Goal: Task Accomplishment & Management: Use online tool/utility

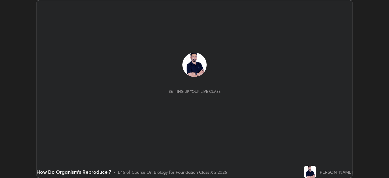
scroll to position [178, 389]
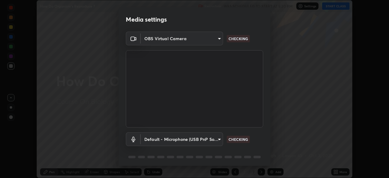
type input "fe2eda5321be6bfb45085b01def2d177fc83f1374430a0b32a6c530ce3caa1ed"
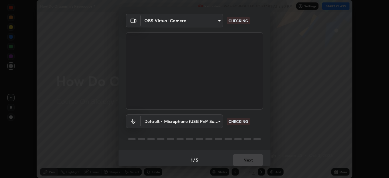
scroll to position [22, 0]
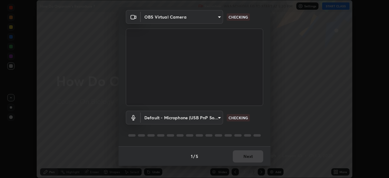
click at [217, 117] on body "Erase all How Do Organism's Reproduce ? Recording WAS SCHEDULED TO START AT 5:3…" at bounding box center [194, 89] width 389 height 178
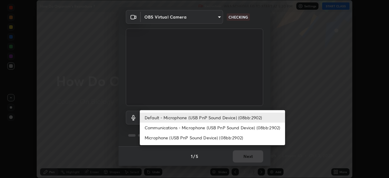
click at [187, 128] on li "Communications - Microphone (USB PnP Sound Device) (08bb:2902)" at bounding box center [212, 127] width 145 height 10
type input "communications"
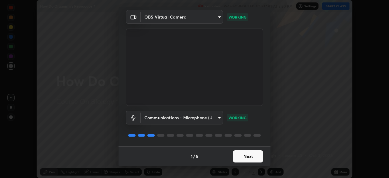
click at [245, 156] on button "Next" at bounding box center [248, 156] width 30 height 12
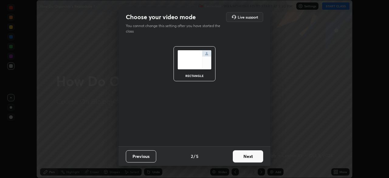
click at [246, 158] on button "Next" at bounding box center [248, 156] width 30 height 12
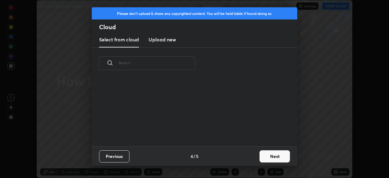
scroll to position [67, 195]
click at [263, 157] on button "Next" at bounding box center [275, 156] width 30 height 12
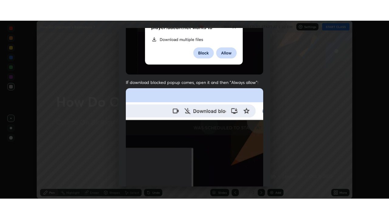
scroll to position [146, 0]
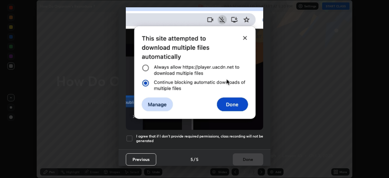
click at [132, 136] on div at bounding box center [129, 138] width 7 height 7
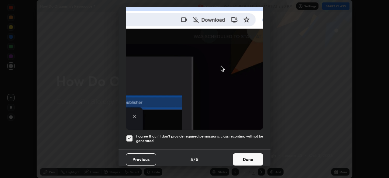
click at [249, 153] on button "Done" at bounding box center [248, 159] width 30 height 12
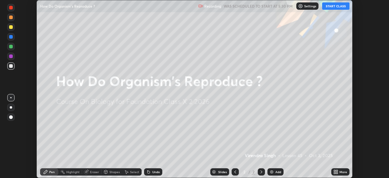
click at [332, 8] on button "START CLASS" at bounding box center [335, 5] width 27 height 7
click at [339, 171] on div "More" at bounding box center [340, 171] width 18 height 7
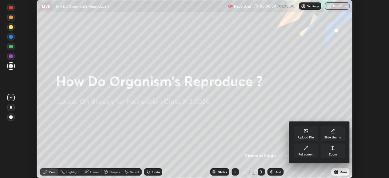
click at [311, 154] on div "Full screen" at bounding box center [305, 154] width 15 height 3
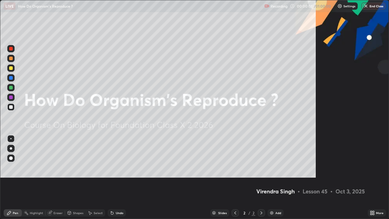
scroll to position [219, 389]
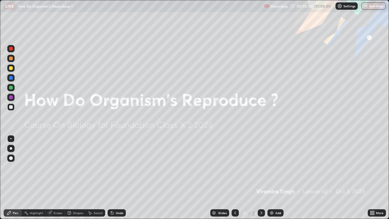
click at [14, 147] on div at bounding box center [10, 148] width 7 height 7
click at [11, 68] on div at bounding box center [11, 68] width 4 height 4
click at [274, 177] on img at bounding box center [271, 212] width 5 height 5
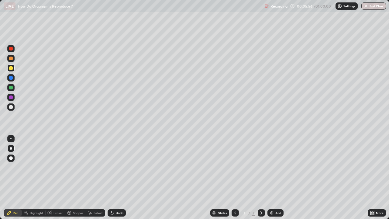
click at [12, 91] on div at bounding box center [10, 87] width 7 height 7
click at [14, 108] on div at bounding box center [10, 106] width 7 height 7
click at [11, 68] on div at bounding box center [11, 68] width 4 height 4
click at [12, 62] on div at bounding box center [10, 58] width 7 height 7
click at [12, 69] on div at bounding box center [11, 68] width 4 height 4
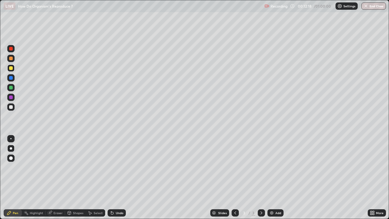
click at [12, 107] on div at bounding box center [11, 107] width 4 height 4
click at [0, 152] on div "Setting up your live class" at bounding box center [194, 109] width 389 height 219
click at [276, 177] on div "Add" at bounding box center [278, 212] width 6 height 3
click at [56, 177] on div "Eraser" at bounding box center [55, 212] width 19 height 7
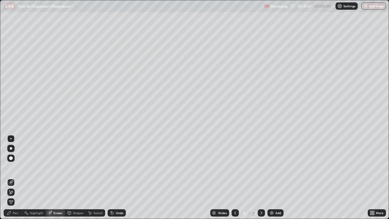
click at [17, 177] on div "Pen" at bounding box center [13, 212] width 18 height 7
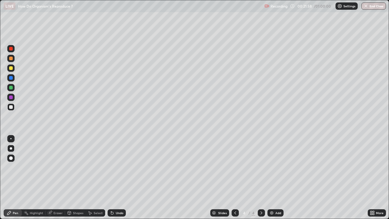
click at [12, 88] on div at bounding box center [11, 88] width 4 height 4
click at [12, 69] on div at bounding box center [11, 68] width 4 height 4
click at [118, 177] on div "Undo" at bounding box center [120, 212] width 8 height 3
click at [11, 59] on div at bounding box center [11, 59] width 4 height 4
click at [12, 69] on div at bounding box center [11, 68] width 4 height 4
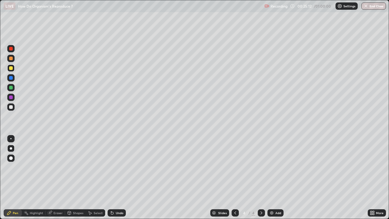
click at [11, 60] on div at bounding box center [11, 59] width 4 height 4
click at [12, 69] on div at bounding box center [11, 68] width 4 height 4
click at [11, 88] on div at bounding box center [11, 88] width 4 height 4
click at [10, 68] on div at bounding box center [11, 68] width 4 height 4
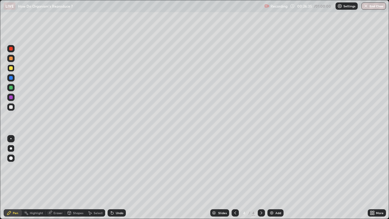
click at [10, 88] on div at bounding box center [11, 88] width 4 height 4
click at [11, 67] on div at bounding box center [11, 68] width 4 height 4
click at [11, 88] on div at bounding box center [11, 88] width 4 height 4
click at [11, 68] on div at bounding box center [11, 68] width 4 height 4
click at [12, 88] on div at bounding box center [11, 88] width 4 height 4
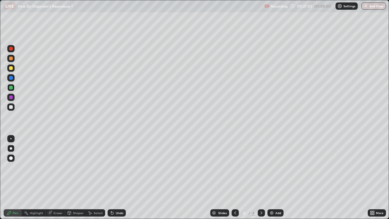
click at [12, 69] on div at bounding box center [11, 68] width 4 height 4
click at [114, 177] on div "Undo" at bounding box center [117, 212] width 18 height 7
click at [11, 88] on div at bounding box center [11, 88] width 4 height 4
click at [114, 177] on div "Undo" at bounding box center [117, 212] width 18 height 7
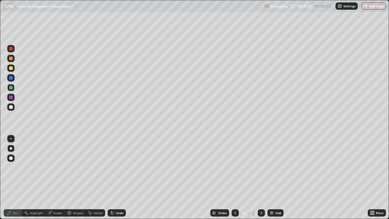
click at [12, 80] on div at bounding box center [10, 77] width 7 height 7
click at [59, 177] on div "Eraser" at bounding box center [57, 212] width 9 height 3
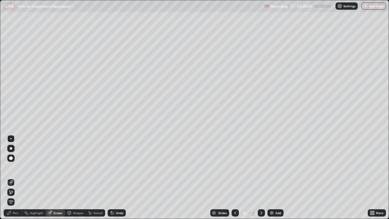
click at [16, 177] on div "Pen" at bounding box center [15, 212] width 5 height 3
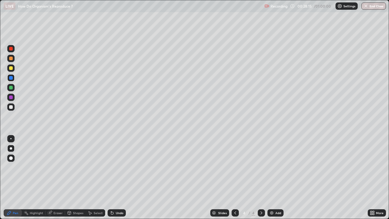
click at [11, 67] on div at bounding box center [11, 68] width 4 height 4
click at [13, 87] on div at bounding box center [10, 87] width 7 height 7
click at [11, 79] on div at bounding box center [11, 78] width 4 height 4
click at [11, 68] on div at bounding box center [11, 68] width 4 height 4
click at [9, 88] on div at bounding box center [11, 88] width 4 height 4
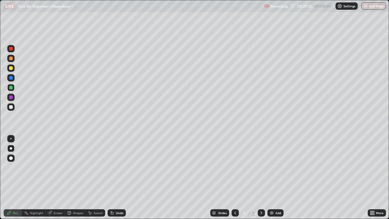
click at [115, 177] on div "Undo" at bounding box center [117, 212] width 18 height 7
click at [114, 177] on div "Undo" at bounding box center [117, 212] width 18 height 7
click at [57, 177] on div "Eraser" at bounding box center [57, 212] width 9 height 3
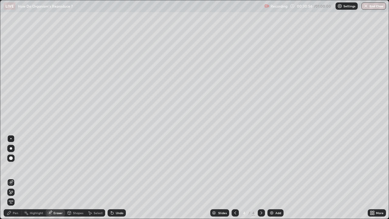
click at [19, 177] on div "Pen" at bounding box center [13, 212] width 18 height 7
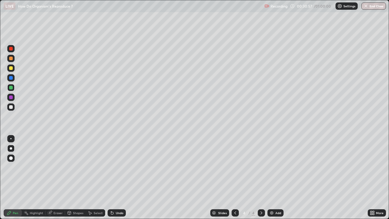
click at [11, 78] on div at bounding box center [11, 78] width 4 height 4
click at [11, 88] on div at bounding box center [11, 88] width 4 height 4
click at [10, 67] on div at bounding box center [11, 68] width 4 height 4
click at [60, 177] on div "Eraser" at bounding box center [57, 212] width 9 height 3
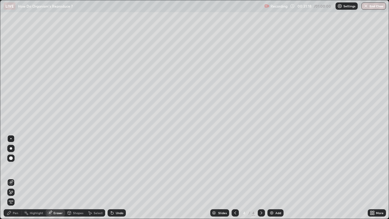
click at [19, 177] on div "Pen" at bounding box center [13, 212] width 18 height 7
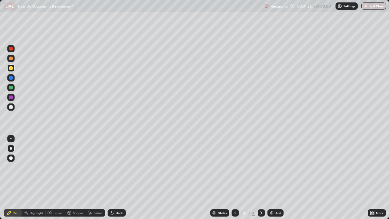
click at [13, 88] on div at bounding box center [10, 87] width 7 height 7
click at [115, 177] on div "Undo" at bounding box center [117, 212] width 18 height 7
click at [116, 177] on div "Undo" at bounding box center [120, 212] width 8 height 3
click at [275, 177] on div "Add" at bounding box center [278, 212] width 6 height 3
click at [234, 177] on icon at bounding box center [235, 212] width 5 height 5
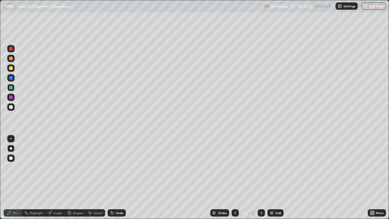
click at [261, 177] on icon at bounding box center [261, 212] width 5 height 5
click at [12, 108] on div at bounding box center [11, 107] width 4 height 4
click at [119, 177] on div "Undo" at bounding box center [120, 212] width 8 height 3
click at [116, 177] on div "Undo" at bounding box center [120, 212] width 8 height 3
click at [233, 177] on icon at bounding box center [235, 212] width 5 height 5
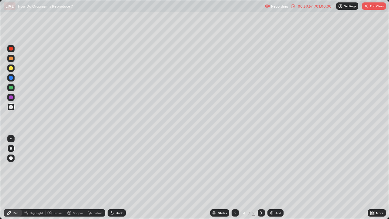
click at [378, 3] on button "End Class" at bounding box center [374, 5] width 24 height 7
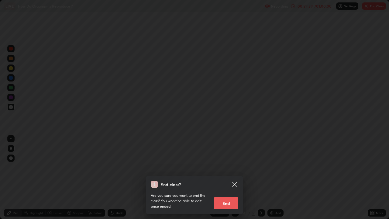
click at [231, 177] on button "End" at bounding box center [226, 203] width 24 height 12
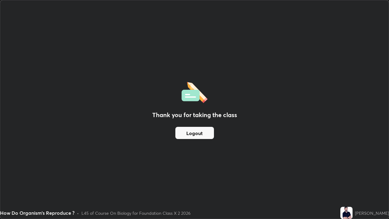
click at [203, 134] on button "Logout" at bounding box center [194, 133] width 39 height 12
